Goal: Transaction & Acquisition: Purchase product/service

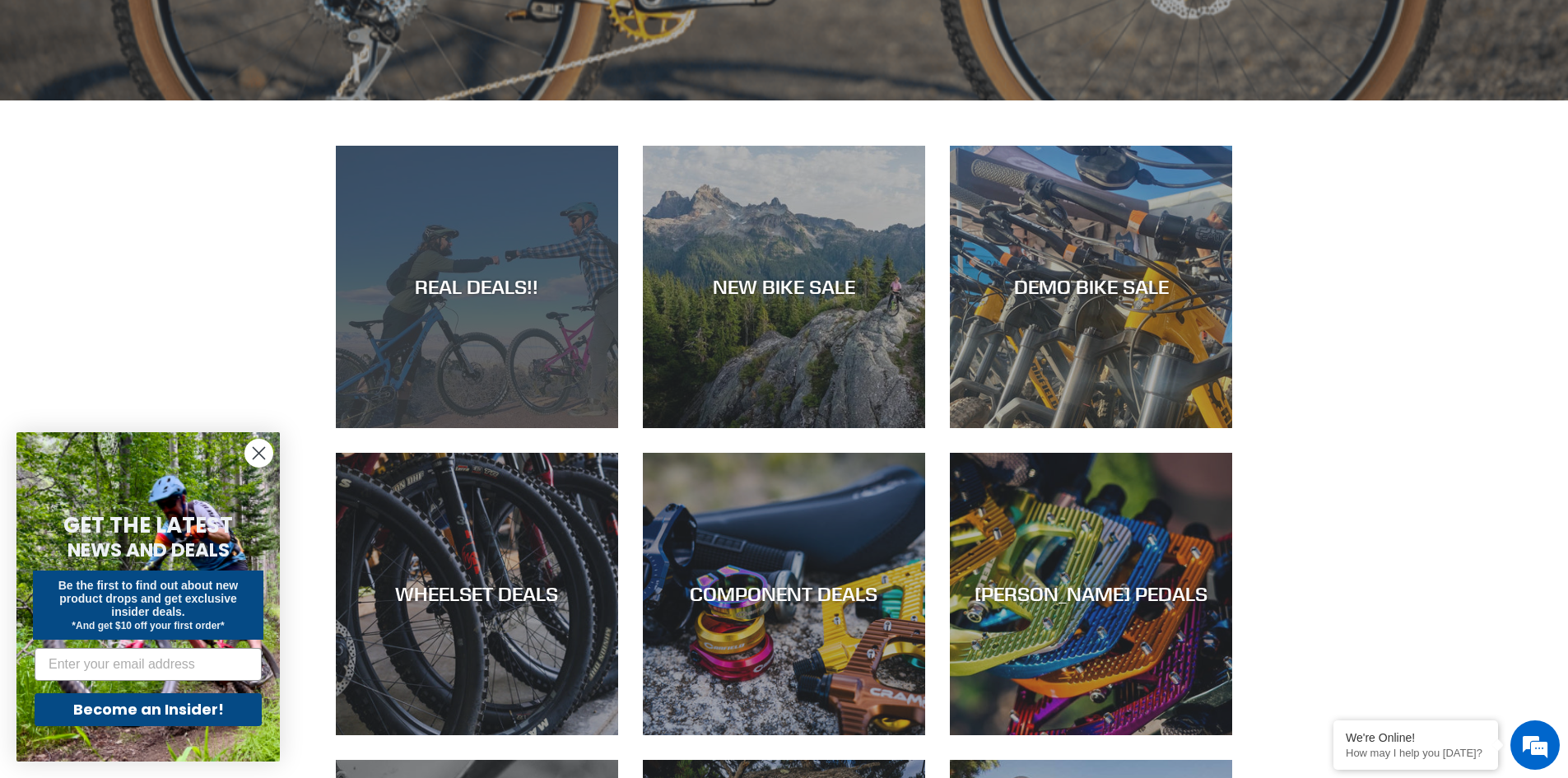
scroll to position [824, 0]
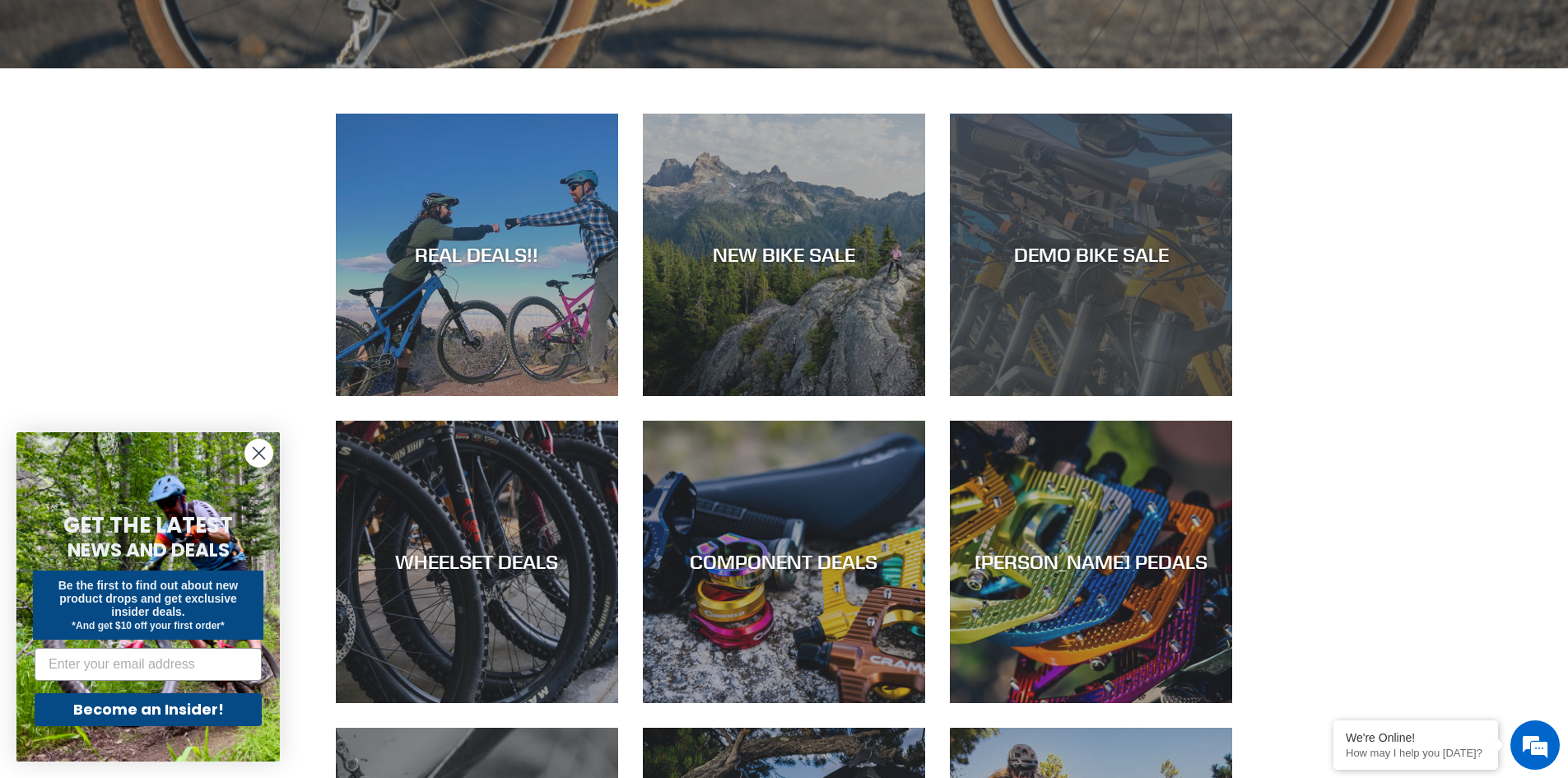
click at [1004, 396] on div "DEMO BIKE SALE" at bounding box center [1091, 396] width 282 height 0
